Goal: Task Accomplishment & Management: Complete application form

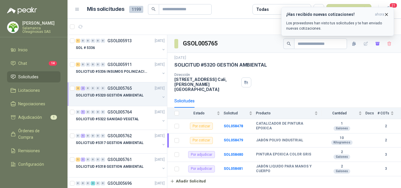
click at [385, 15] on icon "button" at bounding box center [386, 14] width 5 height 5
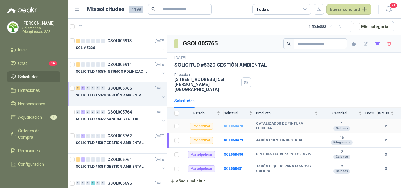
click at [233, 124] on b "SOL058478" at bounding box center [232, 126] width 19 height 4
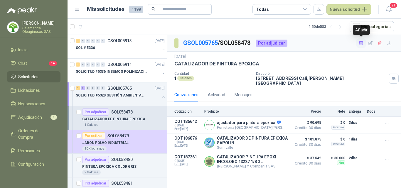
click at [360, 44] on icon "button" at bounding box center [361, 42] width 4 height 3
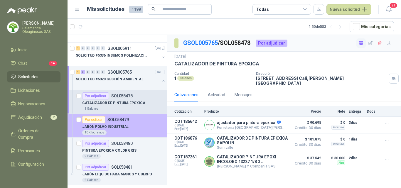
scroll to position [29, 0]
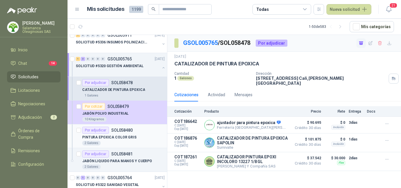
click at [118, 142] on div "2 Galones" at bounding box center [123, 143] width 82 height 5
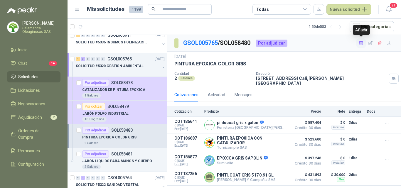
click at [361, 44] on icon "button" at bounding box center [360, 43] width 5 height 5
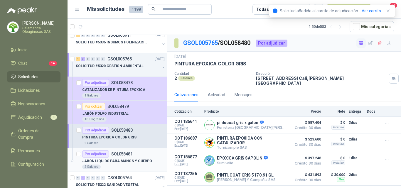
click at [108, 164] on div "JABÓN LIQUIDO PARA MANOS Y CUERPO" at bounding box center [123, 160] width 82 height 7
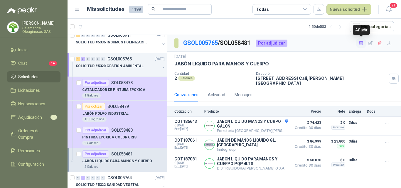
click at [359, 44] on icon "button" at bounding box center [361, 42] width 4 height 3
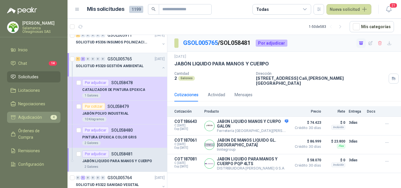
click at [33, 121] on link "Adjudicación 4" at bounding box center [33, 117] width 53 height 11
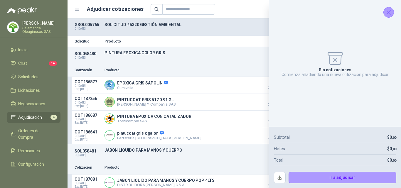
click at [387, 15] on icon "Cerrar" at bounding box center [388, 12] width 7 height 7
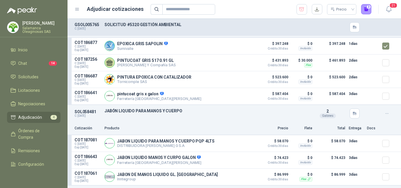
scroll to position [67, 0]
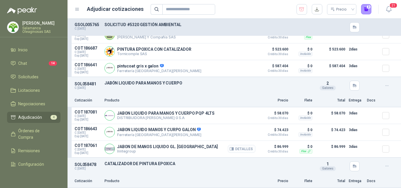
click at [242, 152] on button "Detalles" at bounding box center [242, 149] width 28 height 8
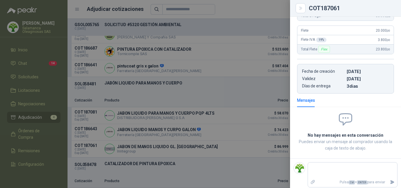
scroll to position [0, 0]
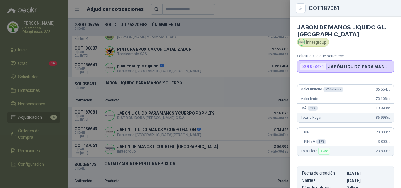
click at [238, 146] on div at bounding box center [200, 94] width 401 height 188
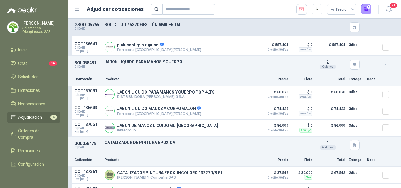
scroll to position [96, 0]
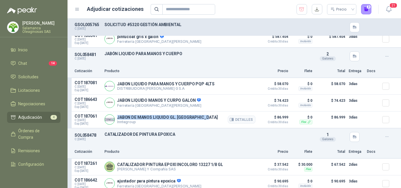
drag, startPoint x: 219, startPoint y: 118, endPoint x: 119, endPoint y: 119, distance: 99.7
click at [117, 120] on div "JABON DE MANOS LIQUIDO GL. CAPIBEL AVENA Inntegroup Detalles" at bounding box center [179, 120] width 151 height 12
copy p "JABON DE MANOS LIQUIDO GL. [GEOGRAPHIC_DATA]"
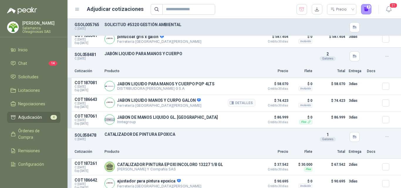
click at [217, 109] on div "JABON LIQUIDO MANOS Y CURPO GALON Ferretería Industrial del [GEOGRAPHIC_DATA]" at bounding box center [179, 103] width 151 height 12
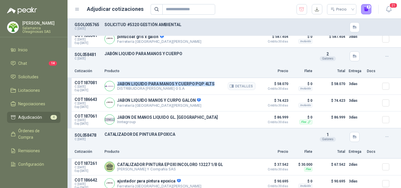
drag, startPoint x: 217, startPoint y: 84, endPoint x: 116, endPoint y: 84, distance: 100.6
click at [116, 84] on div "JABON LIQUIDO PARA MANOS Y CUERPO PQP 4LTS DISTRIBUIDORA [PERSON_NAME] G S.A De…" at bounding box center [179, 86] width 151 height 12
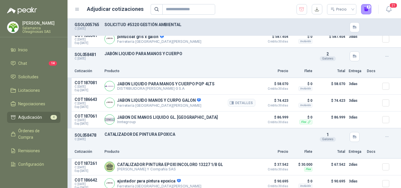
click at [219, 111] on article "COT186643 C: [DATE] Exp: [DATE] JABON LIQUIDO MANOS Y CURPO GALON Ferretería In…" at bounding box center [233, 103] width 333 height 17
click at [237, 104] on button "Detalles" at bounding box center [242, 103] width 28 height 8
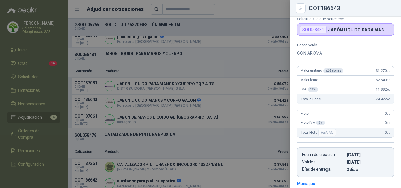
scroll to position [35, 0]
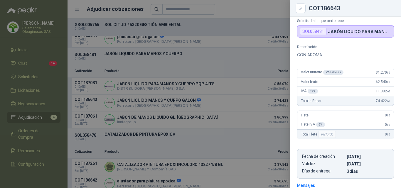
click at [244, 112] on div at bounding box center [200, 94] width 401 height 188
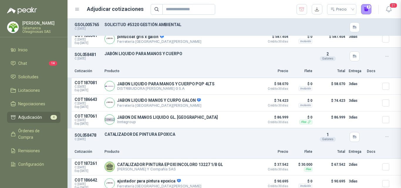
scroll to position [123, 0]
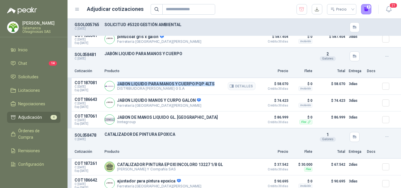
drag, startPoint x: 214, startPoint y: 84, endPoint x: 119, endPoint y: 84, distance: 94.7
click at [118, 84] on div "JABON LIQUIDO PARA MANOS Y CUERPO PQP 4LTS DISTRIBUIDORA [PERSON_NAME] G S.A De…" at bounding box center [179, 86] width 151 height 12
copy p "JABON LIQUIDO PARA MANOS Y CUERPO PQP 4LTS"
click at [237, 82] on div "Detalles" at bounding box center [242, 86] width 28 height 12
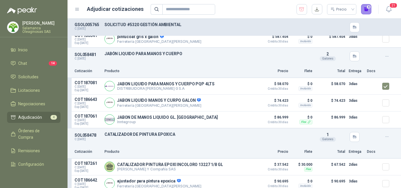
click at [364, 12] on button "4" at bounding box center [366, 9] width 11 height 11
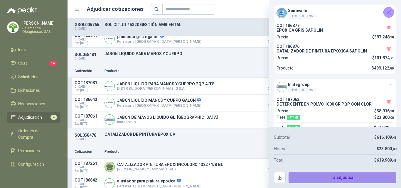
click at [300, 176] on button "Ir a adjudicar" at bounding box center [342, 178] width 108 height 12
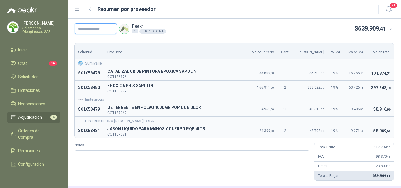
click at [90, 26] on input "text" at bounding box center [95, 28] width 42 height 11
click at [390, 104] on div "Solicitud Producto Valor unitario Cant. Valor Bruto % IVA Valor IVA Valor Total…" at bounding box center [233, 112] width 333 height 147
click at [387, 132] on td "58.069 ,62" at bounding box center [380, 131] width 27 height 14
click at [383, 118] on td "DISTRIBUIDORA [PERSON_NAME] G S.A" at bounding box center [233, 119] width 319 height 7
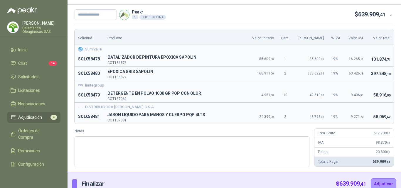
scroll to position [21, 0]
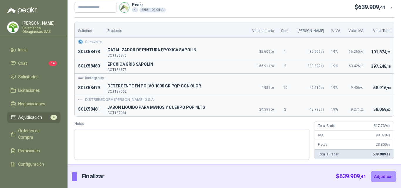
click at [377, 118] on div "Solicitud Producto Valor unitario Cant. Valor Bruto % IVA Valor IVA Valor Total…" at bounding box center [233, 91] width 319 height 138
click at [391, 140] on div "Solicitud Producto Valor unitario Cant. Valor Bruto % IVA Valor IVA Valor Total…" at bounding box center [233, 90] width 333 height 147
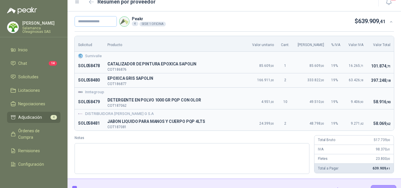
scroll to position [0, 0]
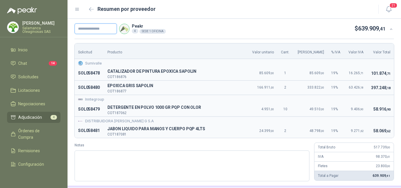
click at [101, 29] on input "text" at bounding box center [95, 28] width 42 height 11
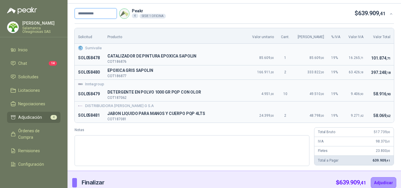
scroll to position [21, 0]
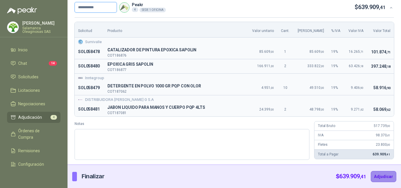
type input "**********"
click at [376, 177] on button "Adjudicar" at bounding box center [383, 176] width 26 height 11
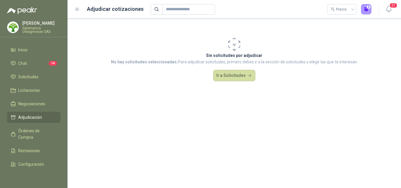
scroll to position [0, 0]
click at [37, 76] on span "Solicitudes" at bounding box center [28, 77] width 20 height 6
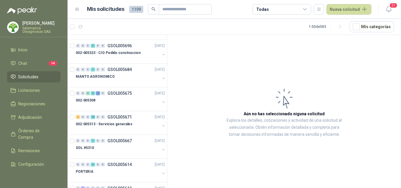
scroll to position [147, 0]
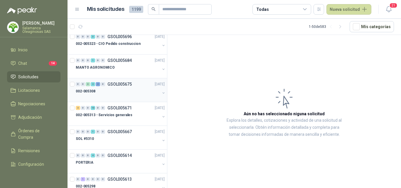
click at [119, 93] on div "002-005308" at bounding box center [118, 91] width 84 height 7
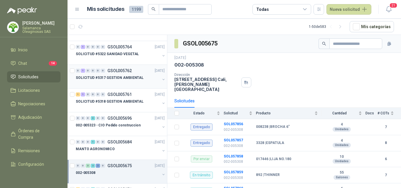
scroll to position [59, 0]
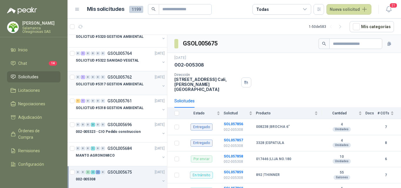
click at [128, 91] on div at bounding box center [118, 90] width 84 height 5
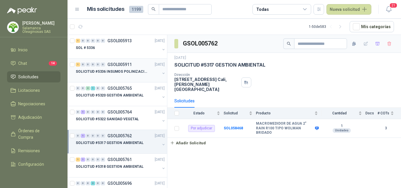
click at [126, 73] on p "SOLICITUD #5336 INSUMOS POLINIZACIÓN" at bounding box center [112, 72] width 73 height 6
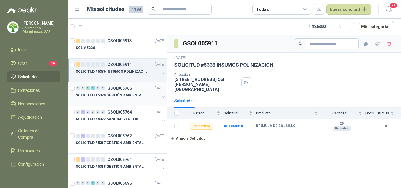
click at [131, 100] on div at bounding box center [118, 101] width 84 height 5
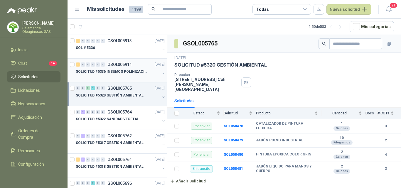
click at [132, 77] on div at bounding box center [118, 77] width 84 height 5
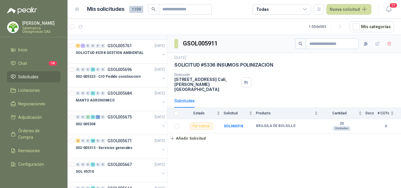
scroll to position [117, 0]
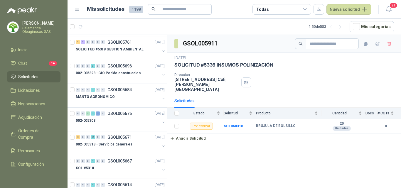
click at [379, 72] on div "[DATE] SOLICITUD #5336 INSUMOS POLINIZACIÓN Dirección [STREET_ADDRESS][PERSON_N…" at bounding box center [283, 73] width 219 height 37
